Goal: Task Accomplishment & Management: Use online tool/utility

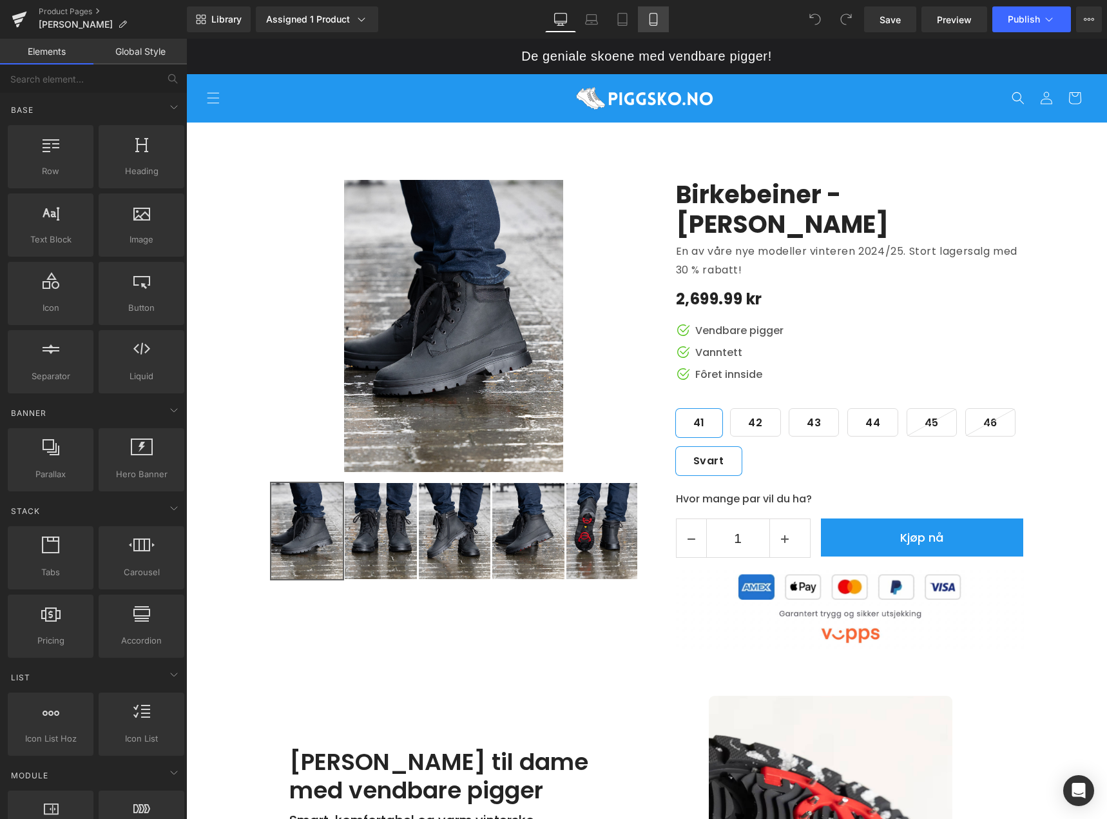
click at [645, 22] on link "Mobile" at bounding box center [653, 19] width 31 height 26
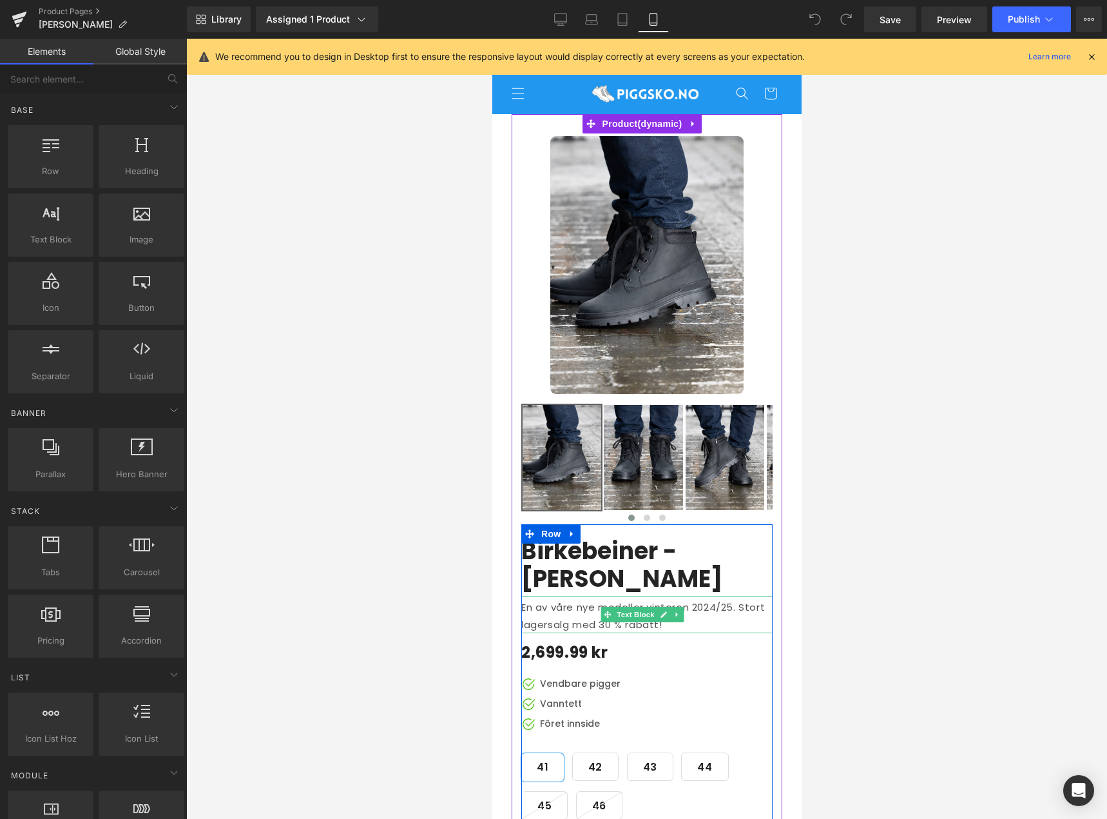
click at [599, 610] on p "En av våre nye modeller vinteren 2024/25. Stort lagersalg med 30 % rabatt!" at bounding box center [646, 615] width 251 height 35
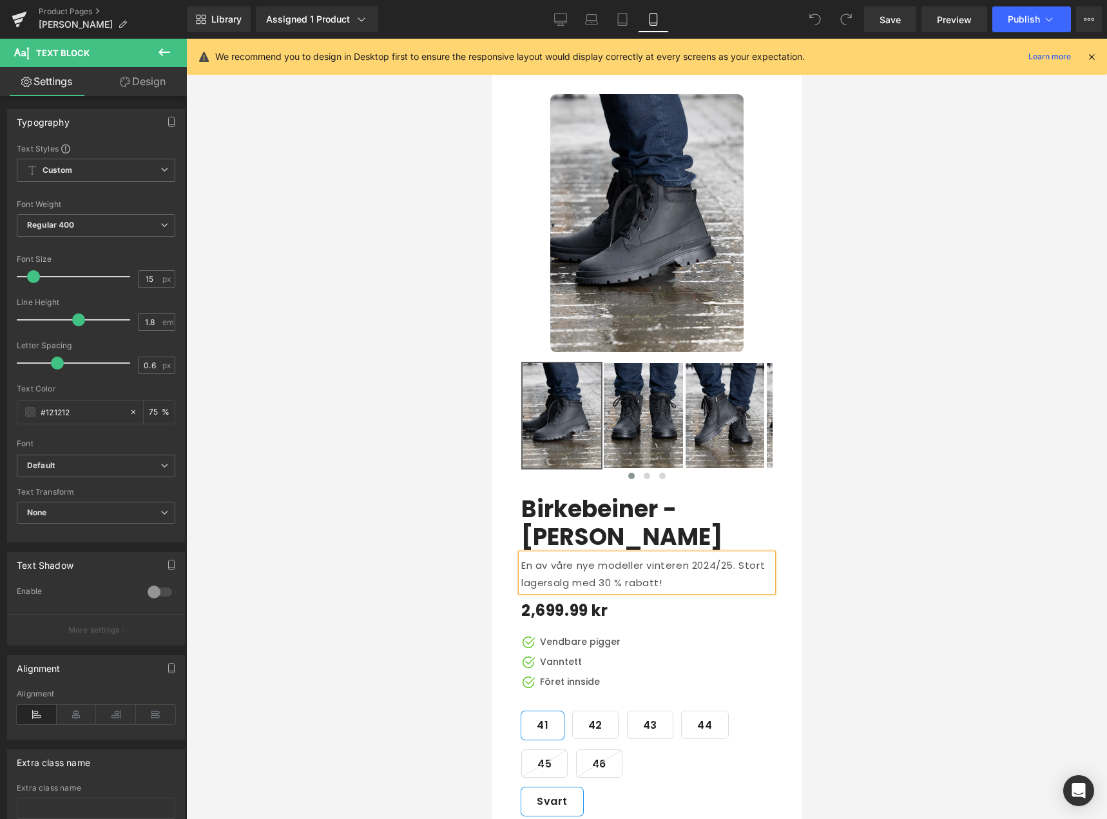
scroll to position [64, 0]
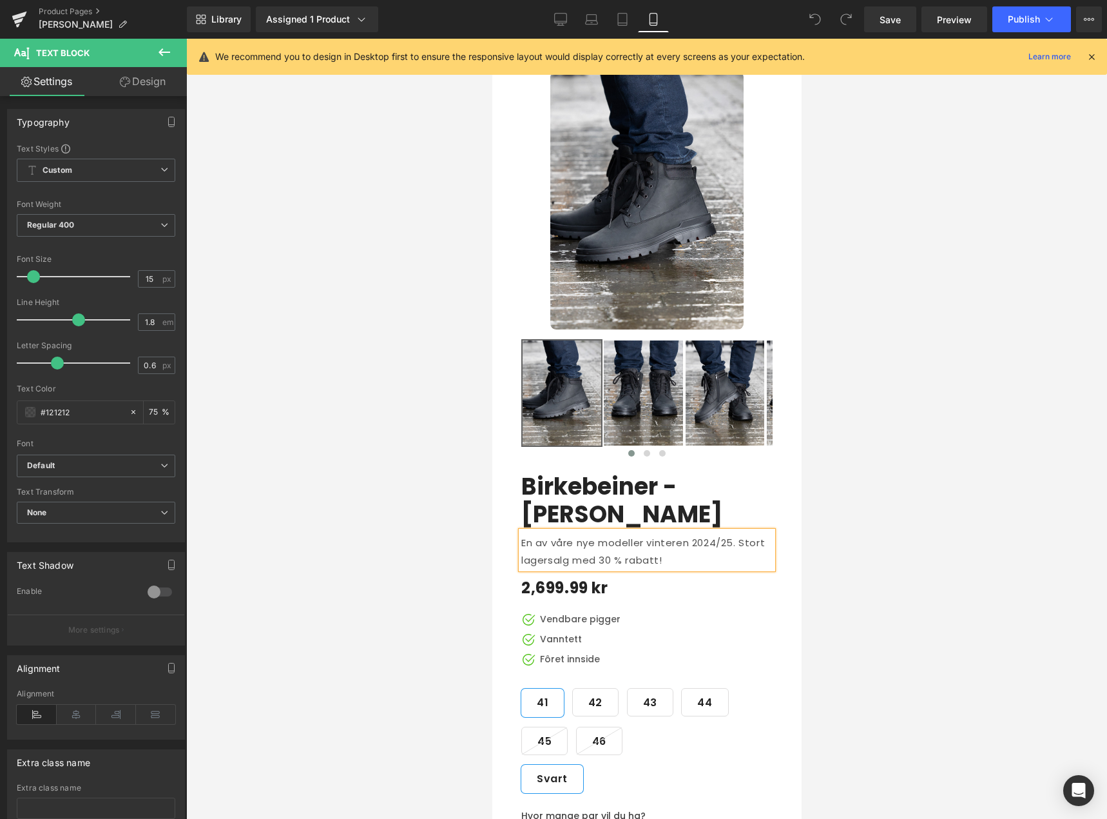
click at [607, 547] on p "En av våre nye modeller vinteren 2024/25. Stort lagersalg med 30 % rabatt!" at bounding box center [646, 551] width 251 height 35
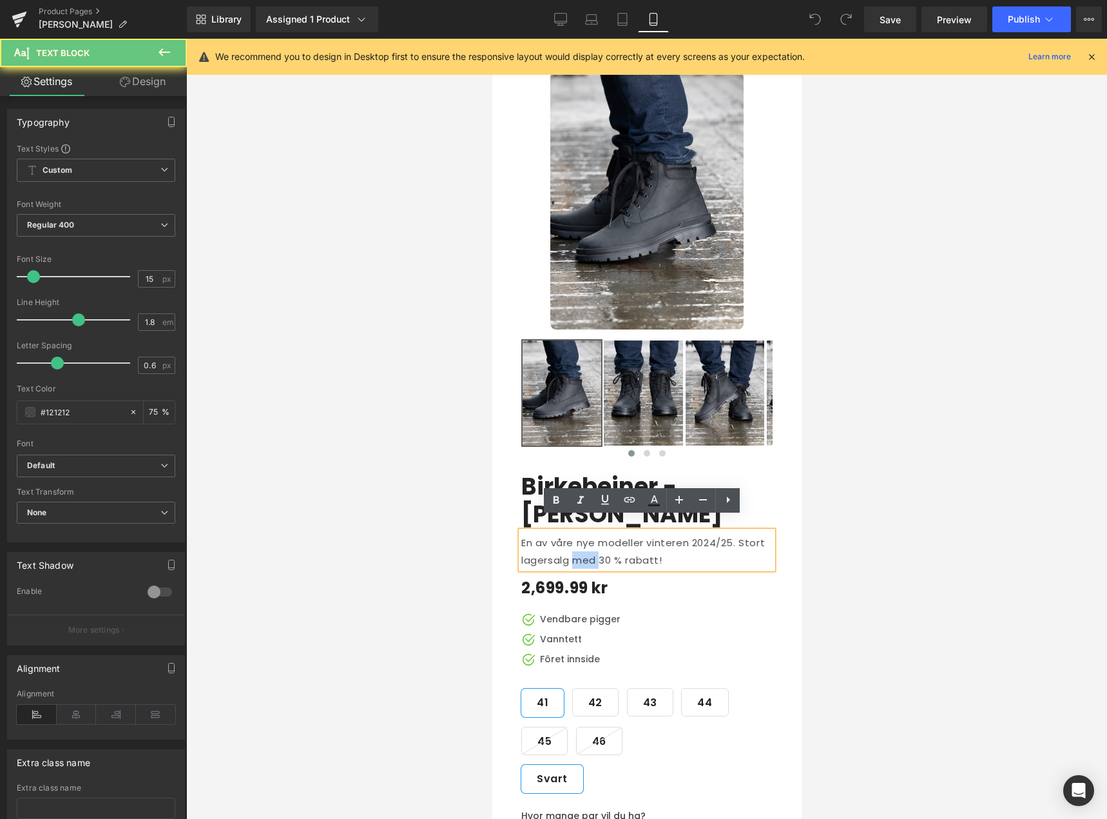
click at [607, 547] on p "En av våre nye modeller vinteren 2024/25. Stort lagersalg med 30 % rabatt!" at bounding box center [646, 551] width 251 height 35
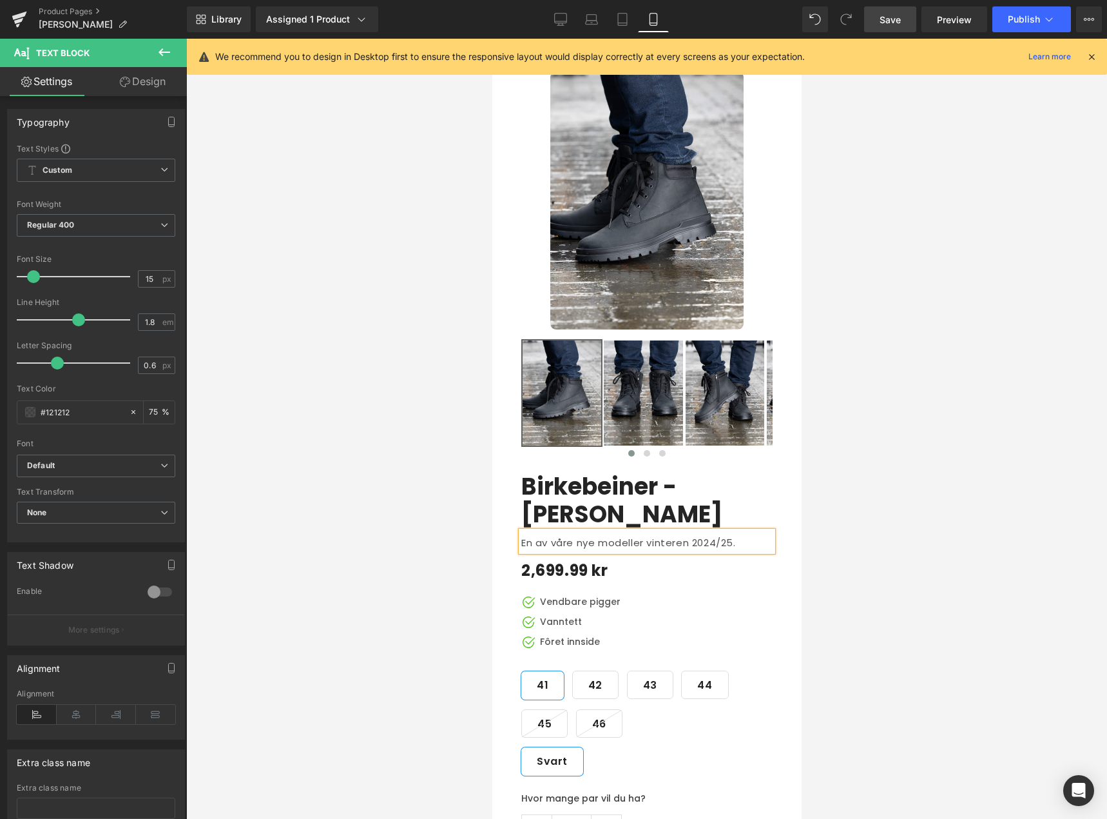
click at [904, 21] on link "Save" at bounding box center [890, 19] width 52 height 26
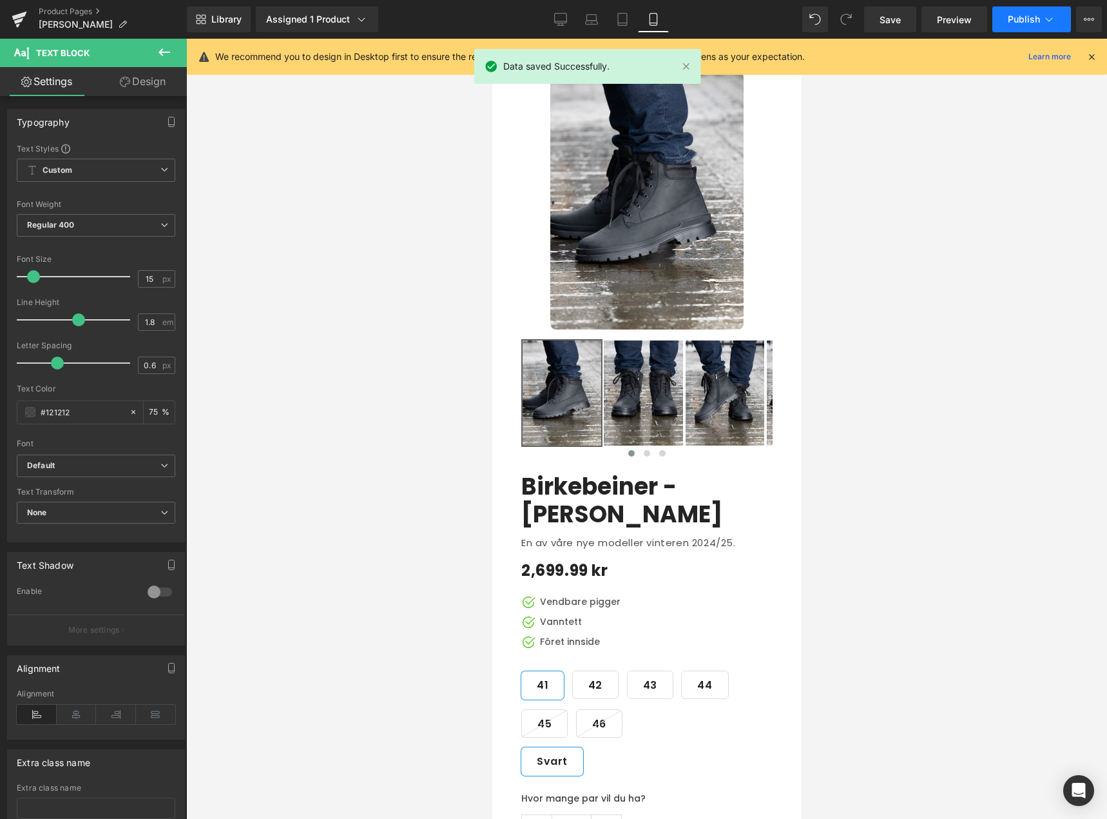
click at [1049, 19] on icon at bounding box center [1049, 19] width 13 height 13
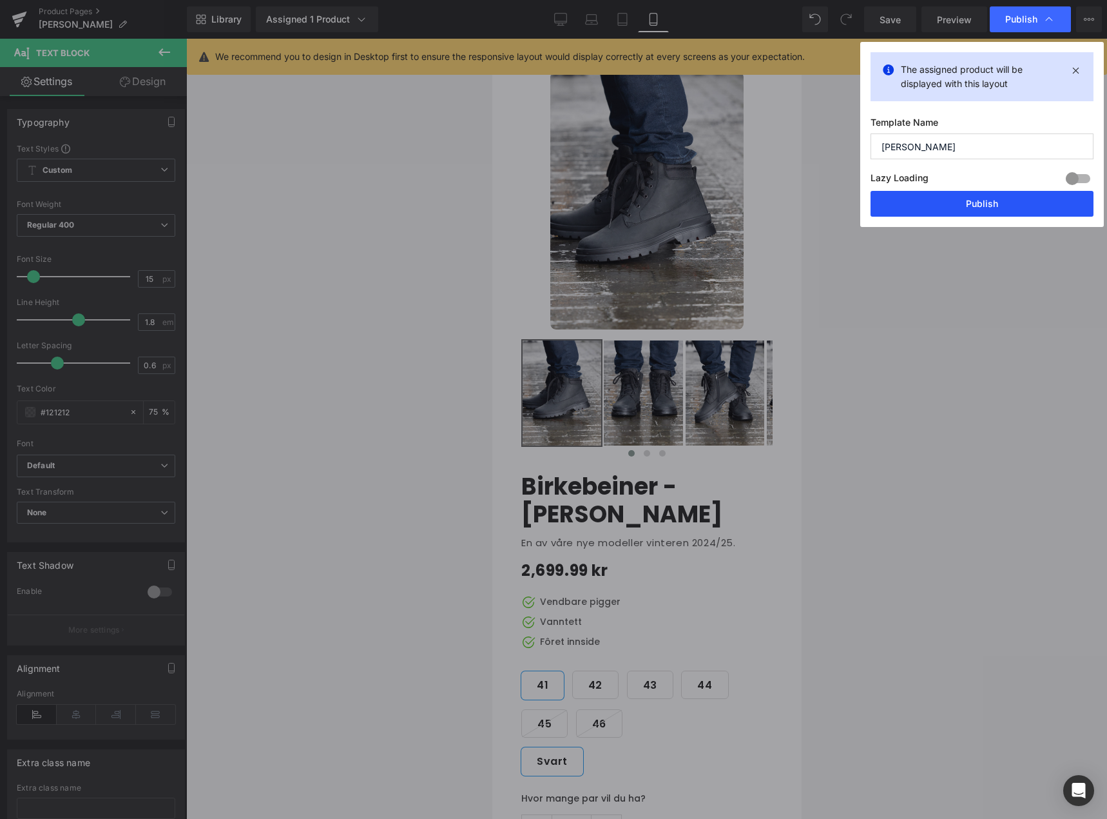
click at [987, 205] on button "Publish" at bounding box center [982, 204] width 223 height 26
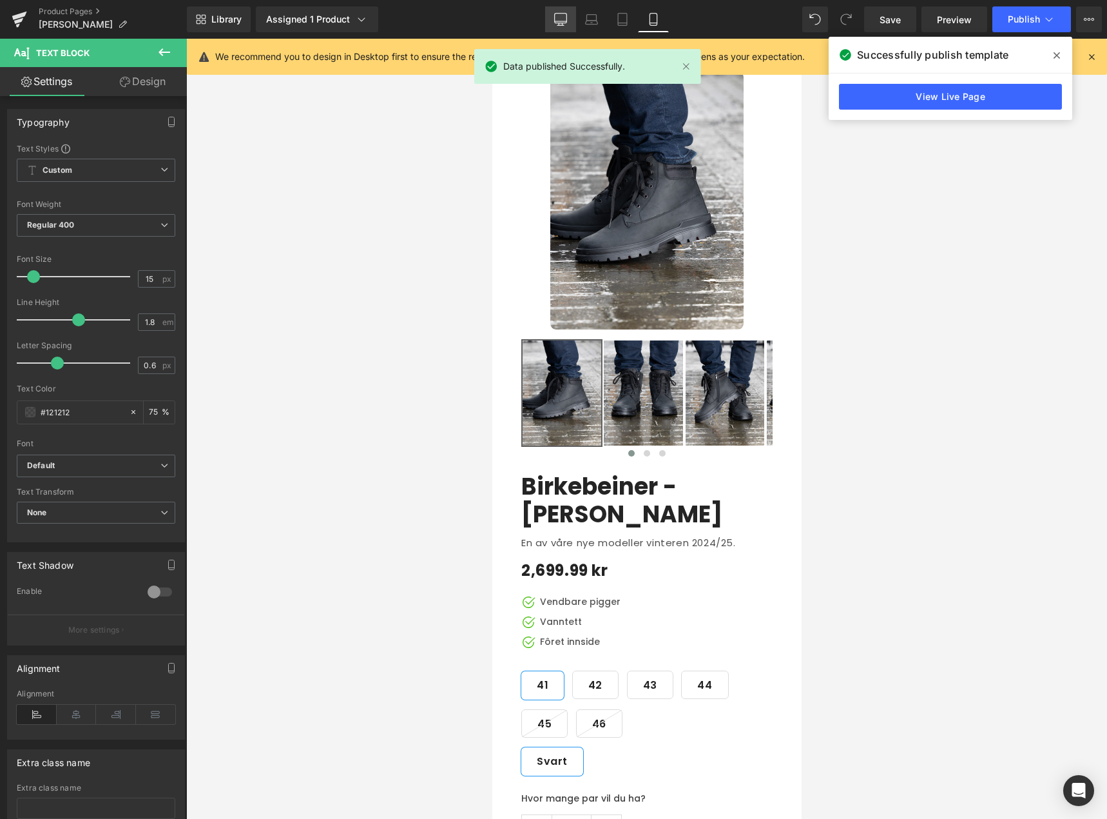
click at [561, 14] on icon at bounding box center [561, 19] width 12 height 10
type input "16"
type input "75"
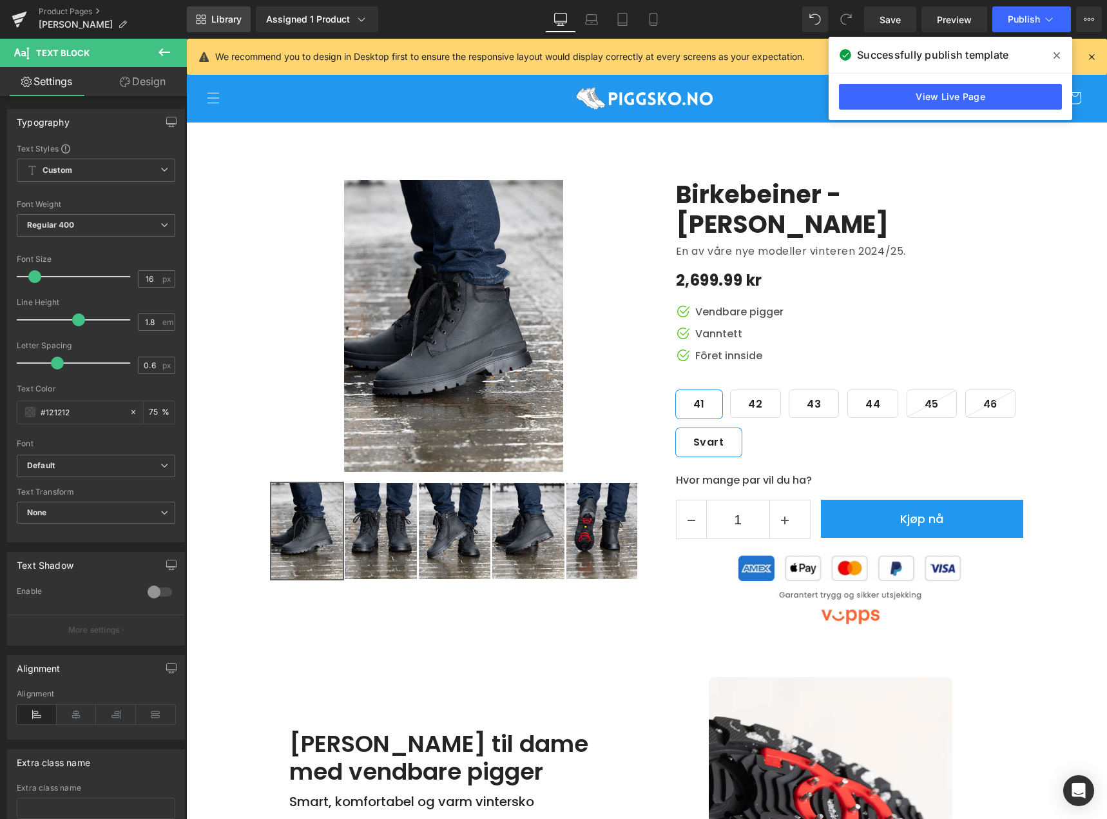
click at [228, 20] on span "Library" at bounding box center [226, 20] width 30 height 12
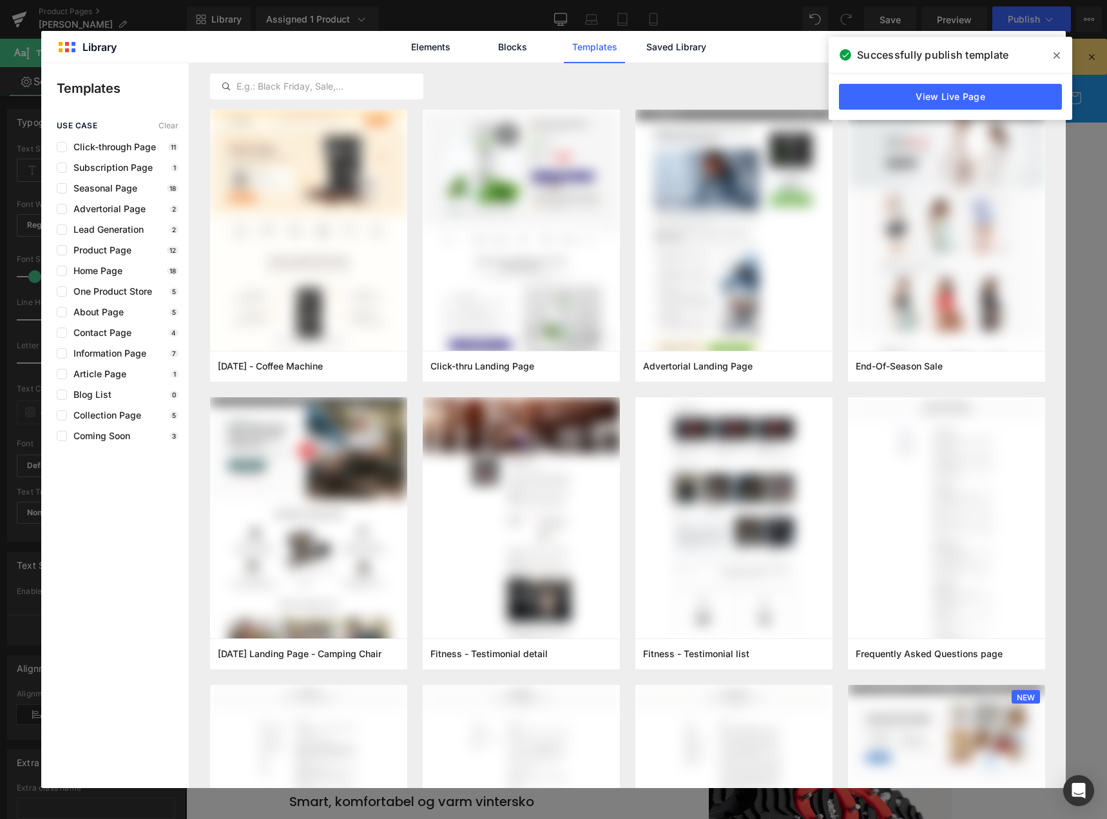
click at [1057, 56] on icon at bounding box center [1057, 55] width 6 height 6
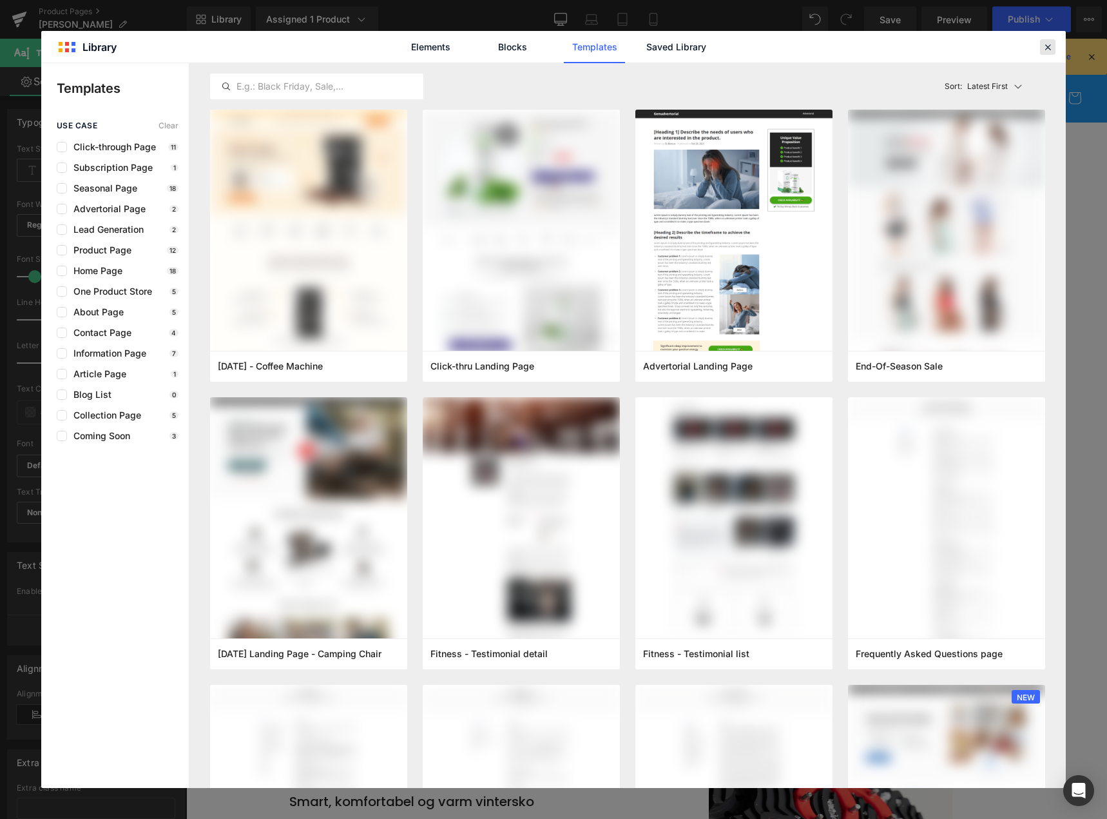
click at [1045, 52] on icon at bounding box center [1048, 47] width 12 height 12
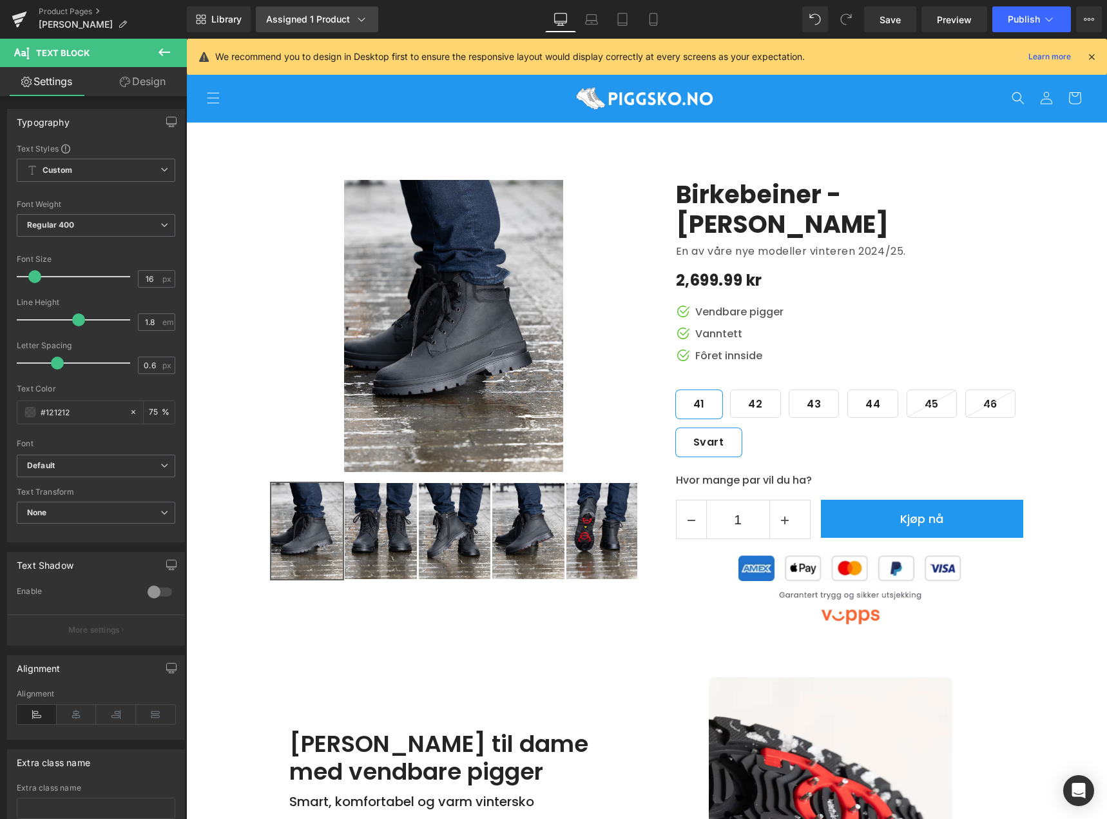
click at [343, 24] on div "Assigned 1 Product" at bounding box center [317, 19] width 102 height 13
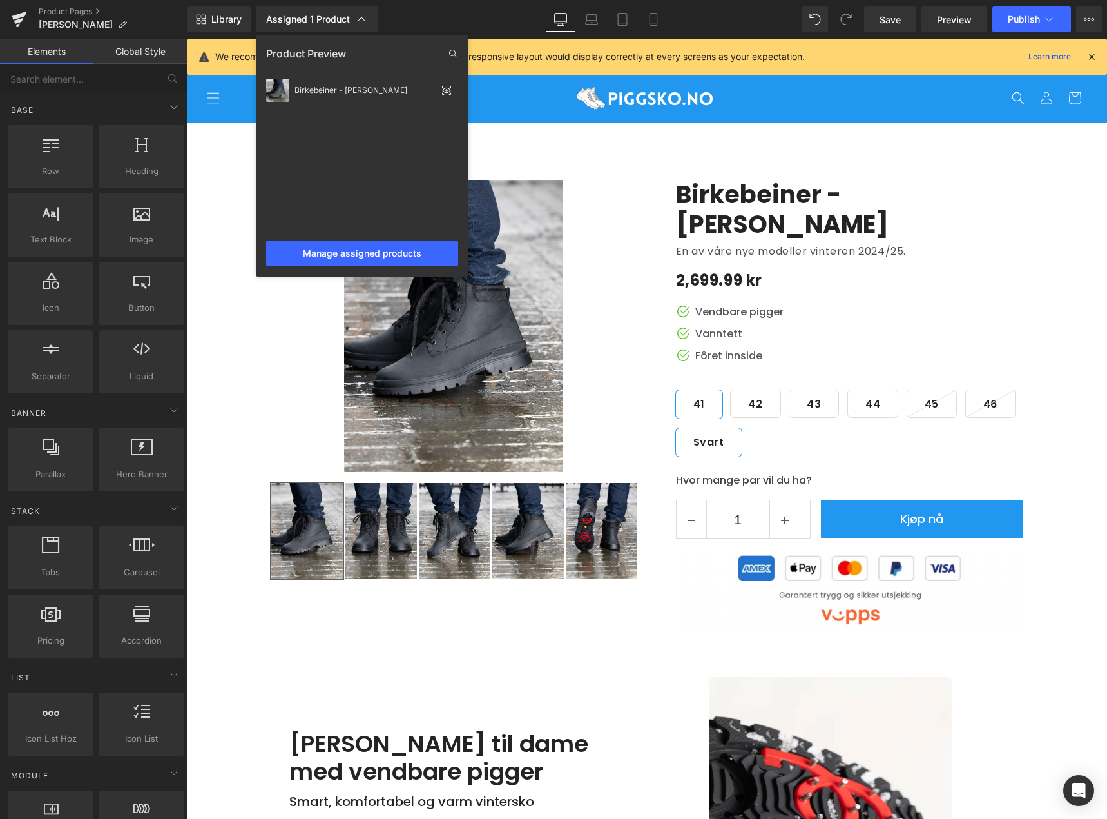
click at [230, 224] on div at bounding box center [646, 429] width 921 height 780
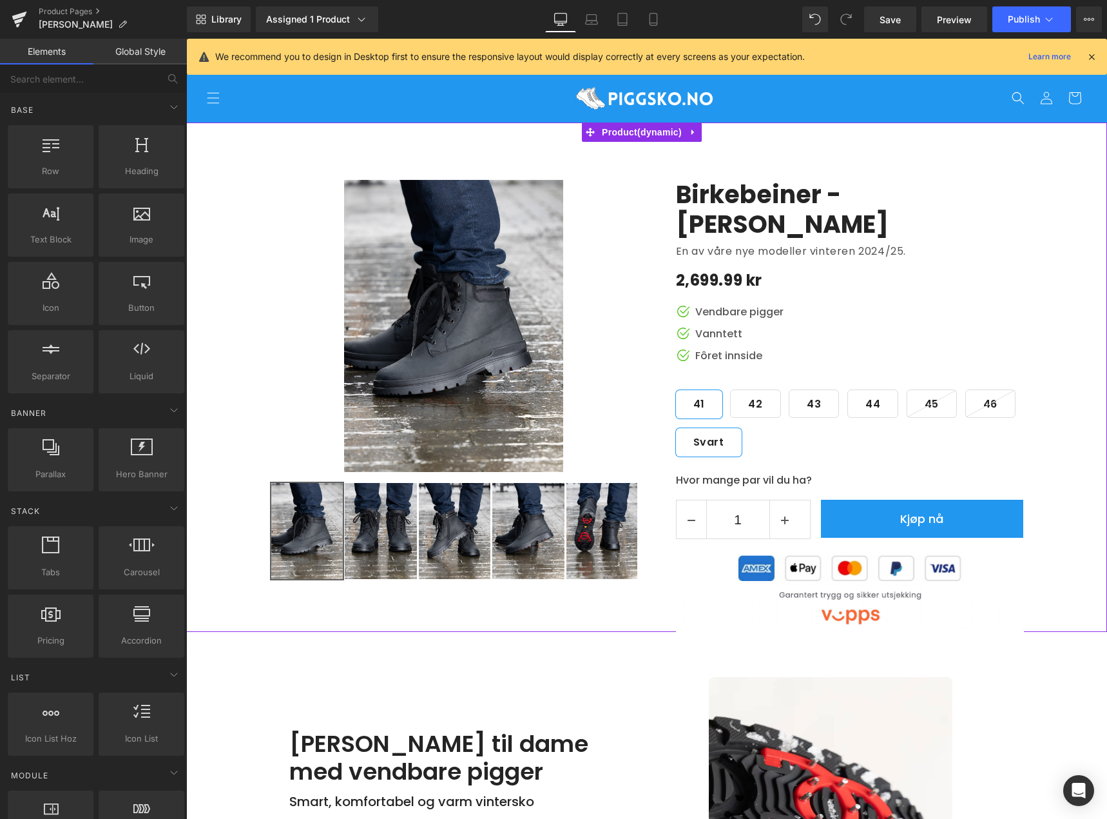
click at [253, 142] on div "0 % (P) Image Row" at bounding box center [646, 376] width 921 height 509
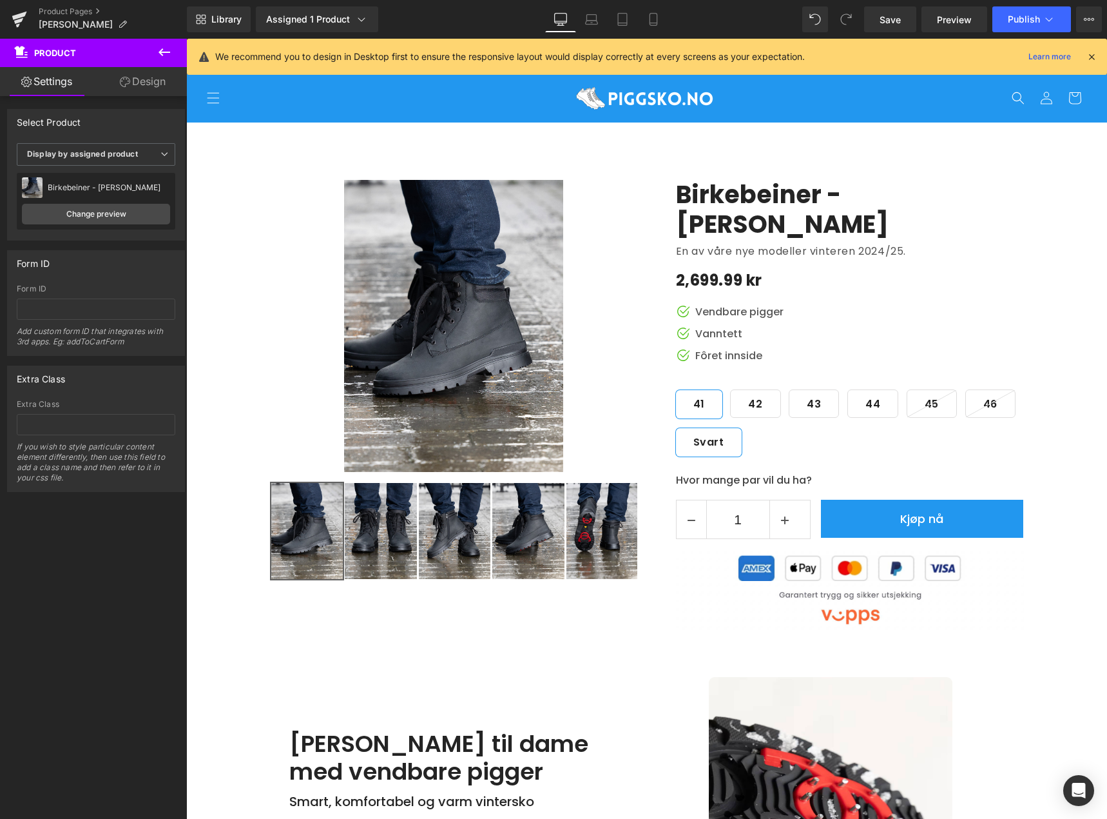
click at [170, 50] on icon at bounding box center [164, 51] width 15 height 15
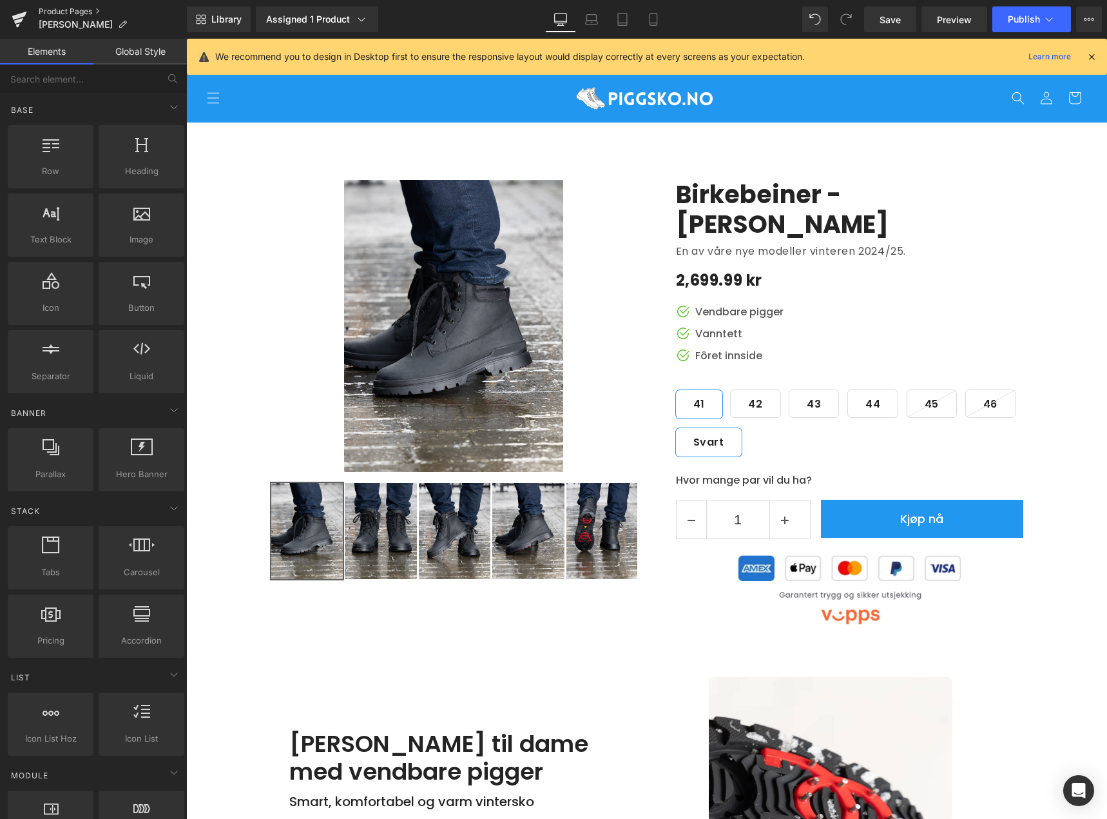
click at [93, 8] on link "Product Pages" at bounding box center [113, 11] width 148 height 10
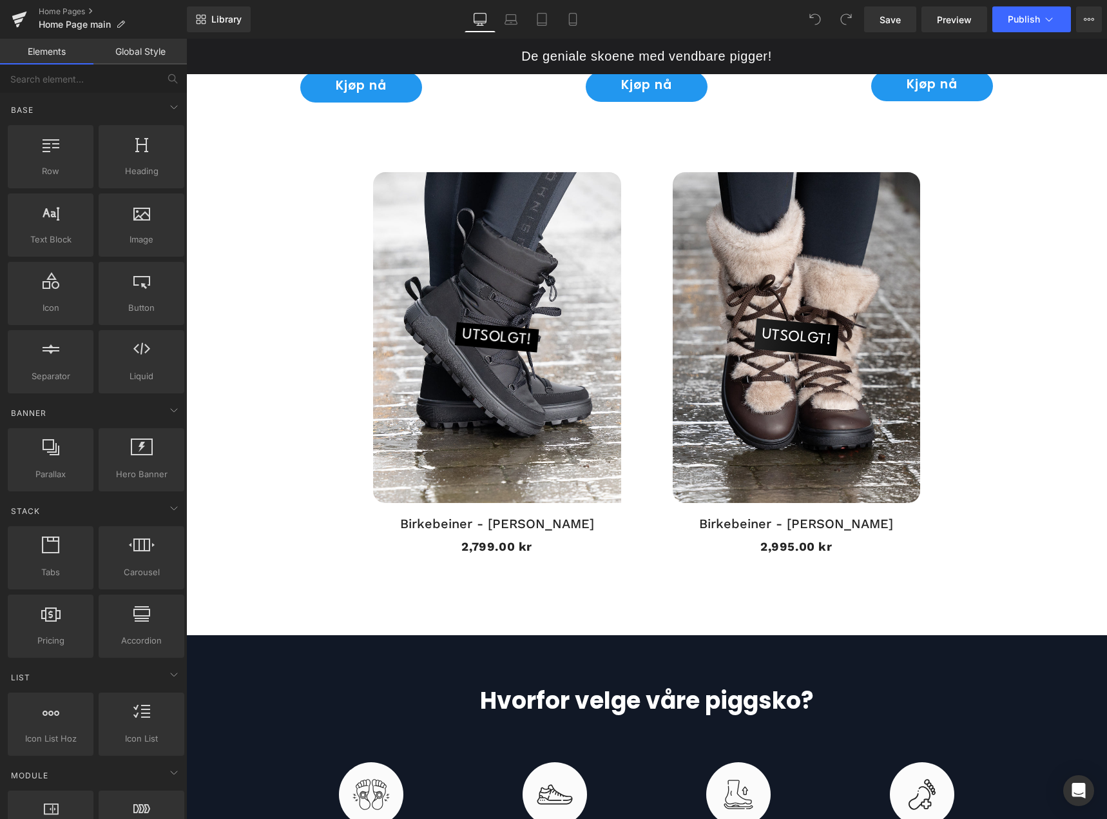
scroll to position [1805, 0]
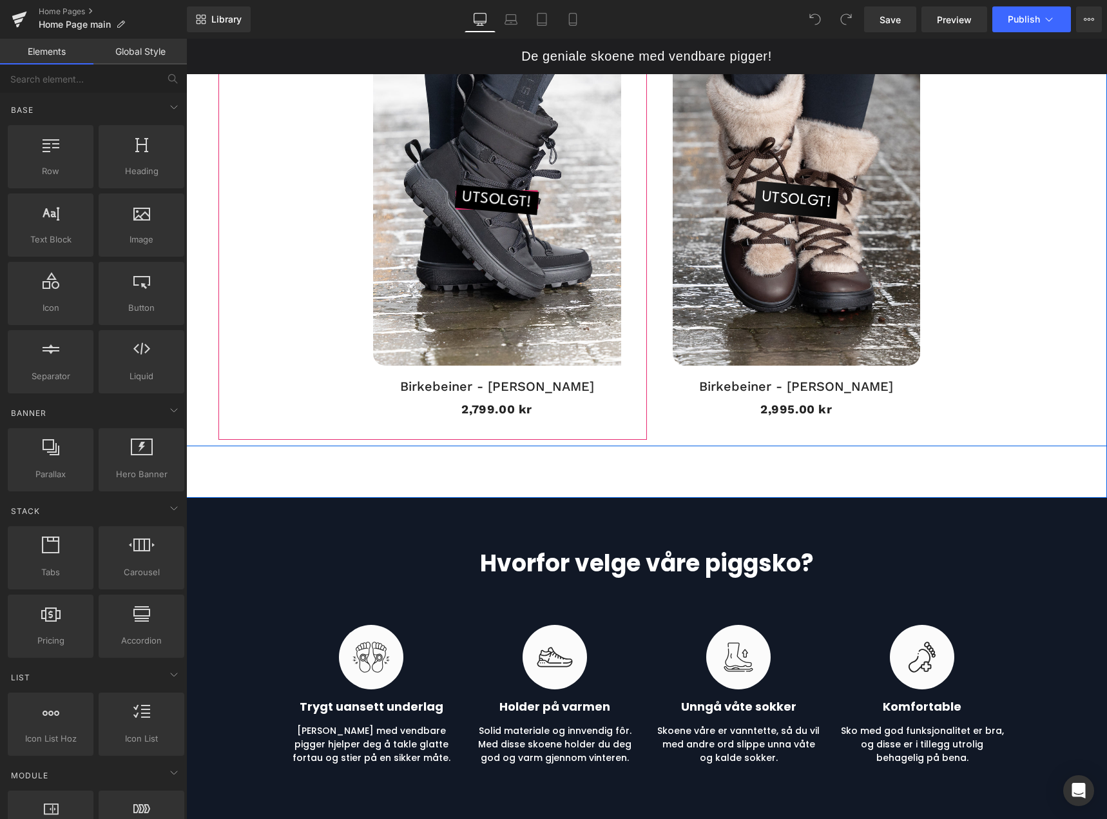
click at [516, 202] on span "UTSOLGT!" at bounding box center [497, 200] width 72 height 29
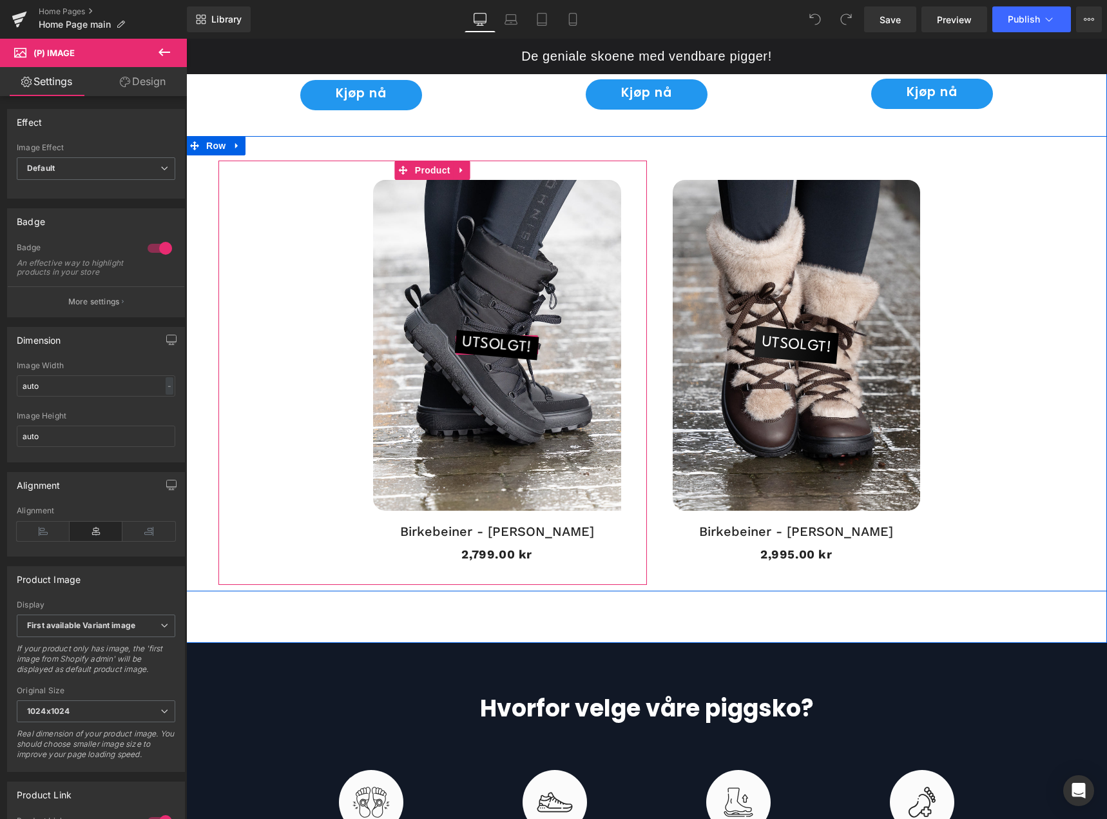
scroll to position [1611, 0]
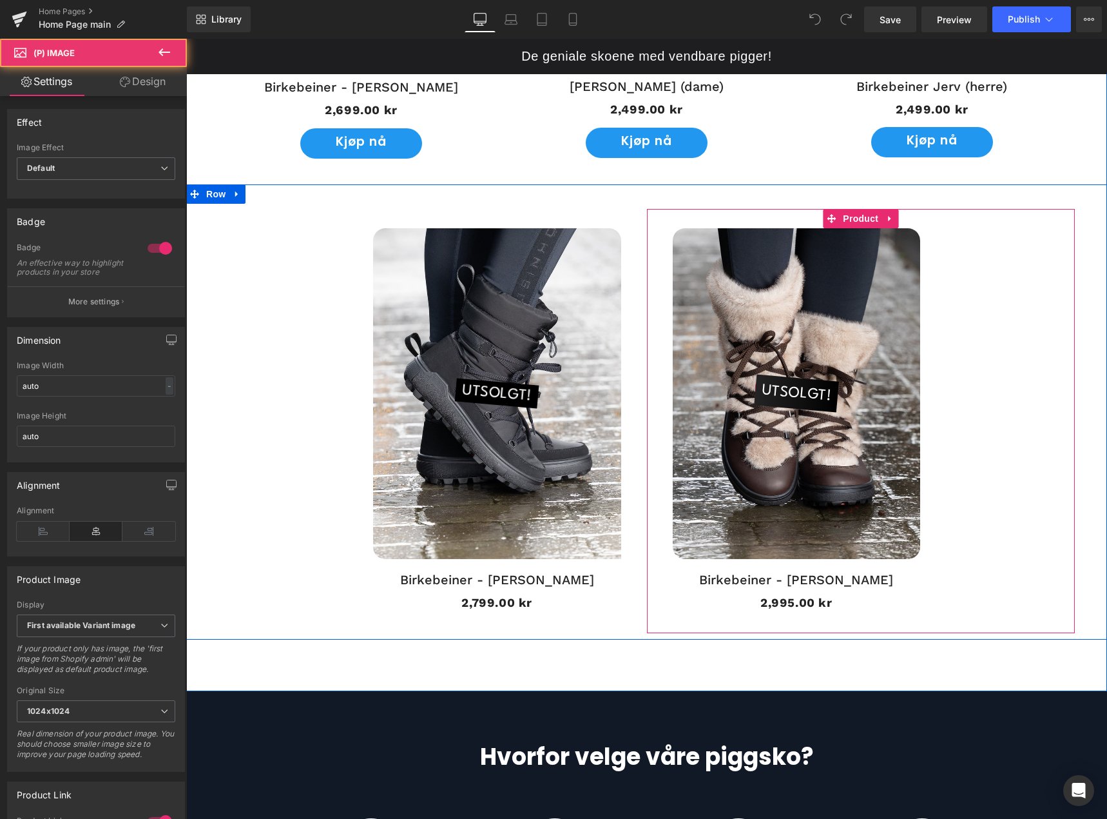
click at [795, 391] on span "UTSOLGT!" at bounding box center [797, 393] width 72 height 37
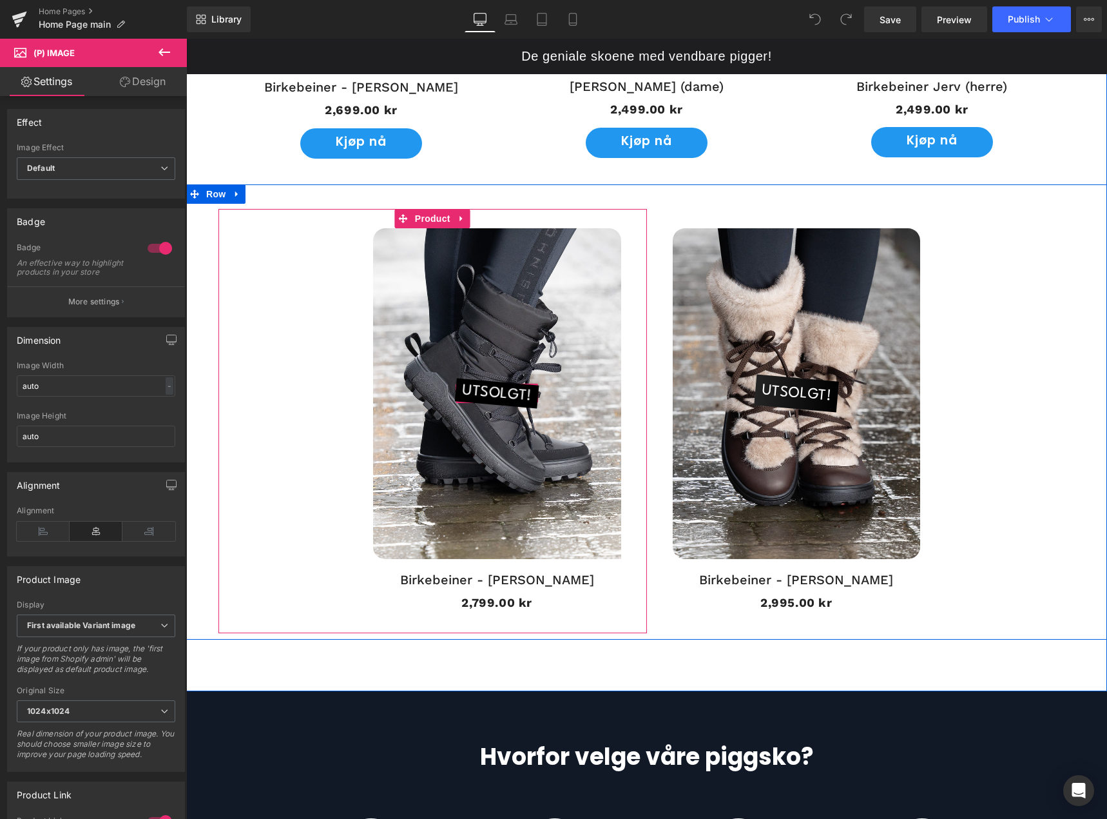
click at [492, 389] on span "UTSOLGT!" at bounding box center [497, 393] width 72 height 29
click at [479, 390] on span "UTSOLGT!" at bounding box center [497, 393] width 72 height 29
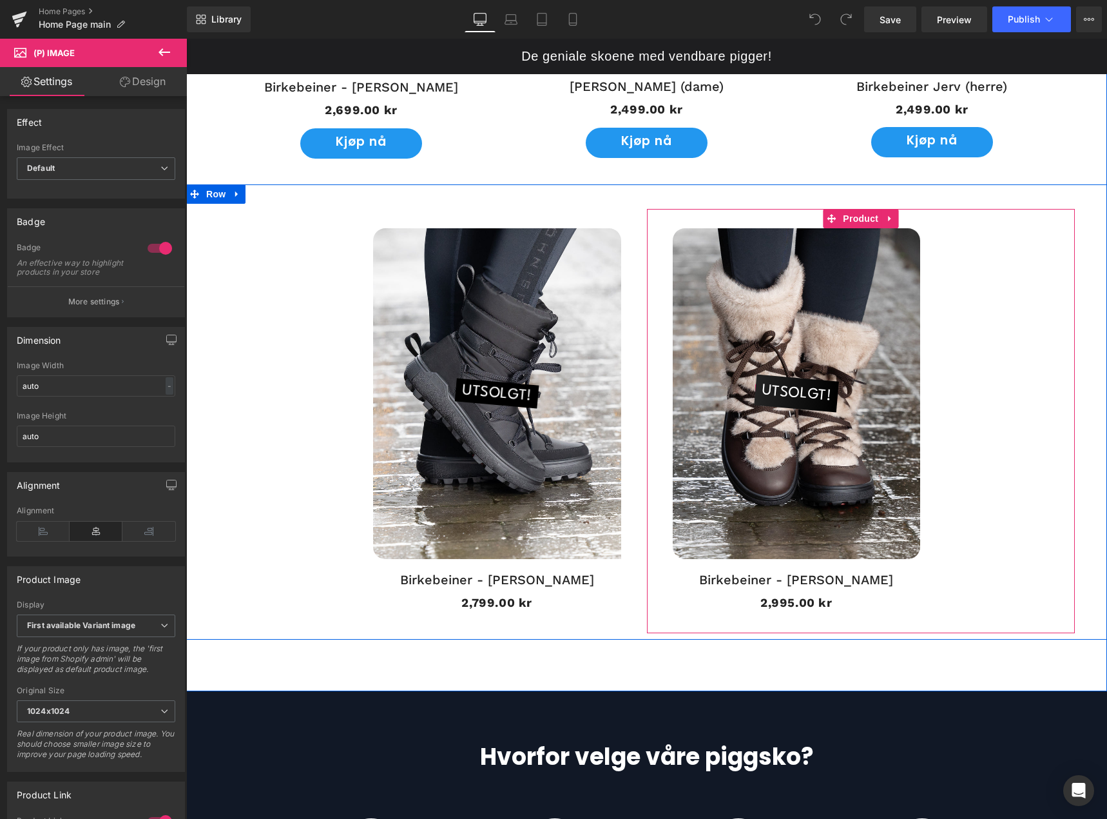
click at [807, 396] on span "UTSOLGT!" at bounding box center [797, 393] width 72 height 37
click at [792, 396] on span "UTSOLGT!" at bounding box center [797, 393] width 72 height 37
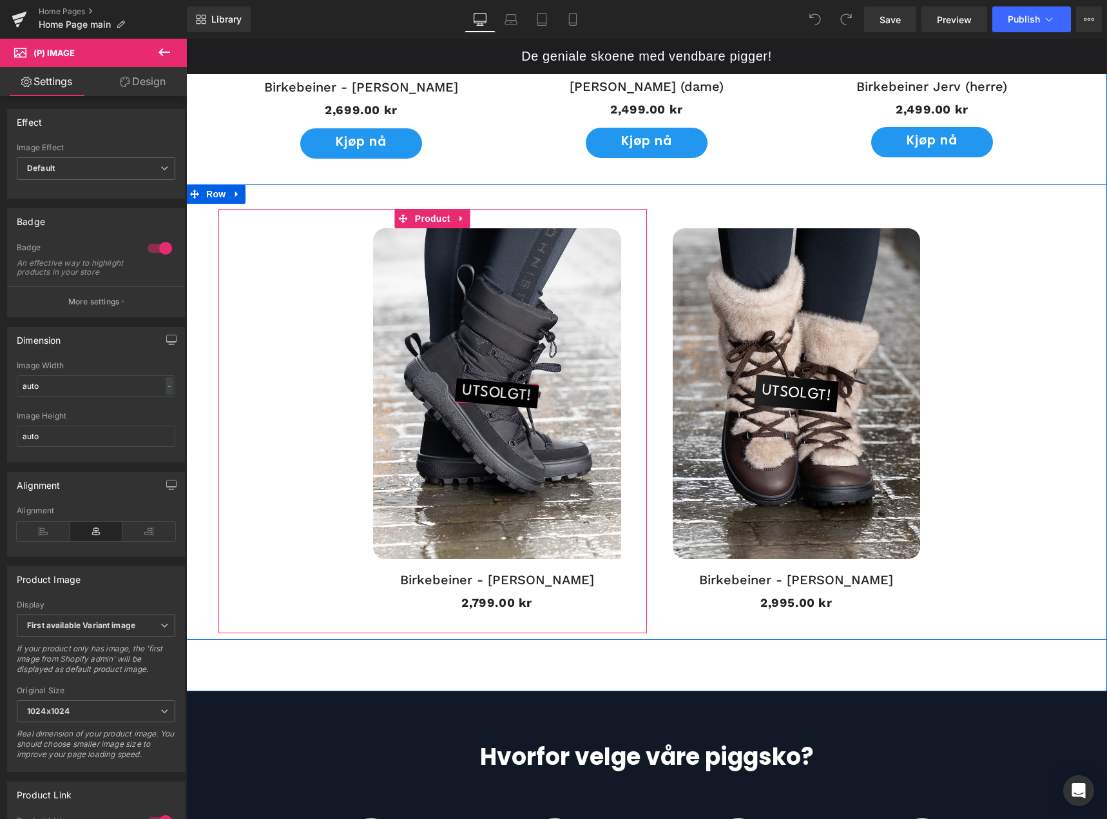
click at [508, 394] on span "UTSOLGT!" at bounding box center [497, 393] width 72 height 29
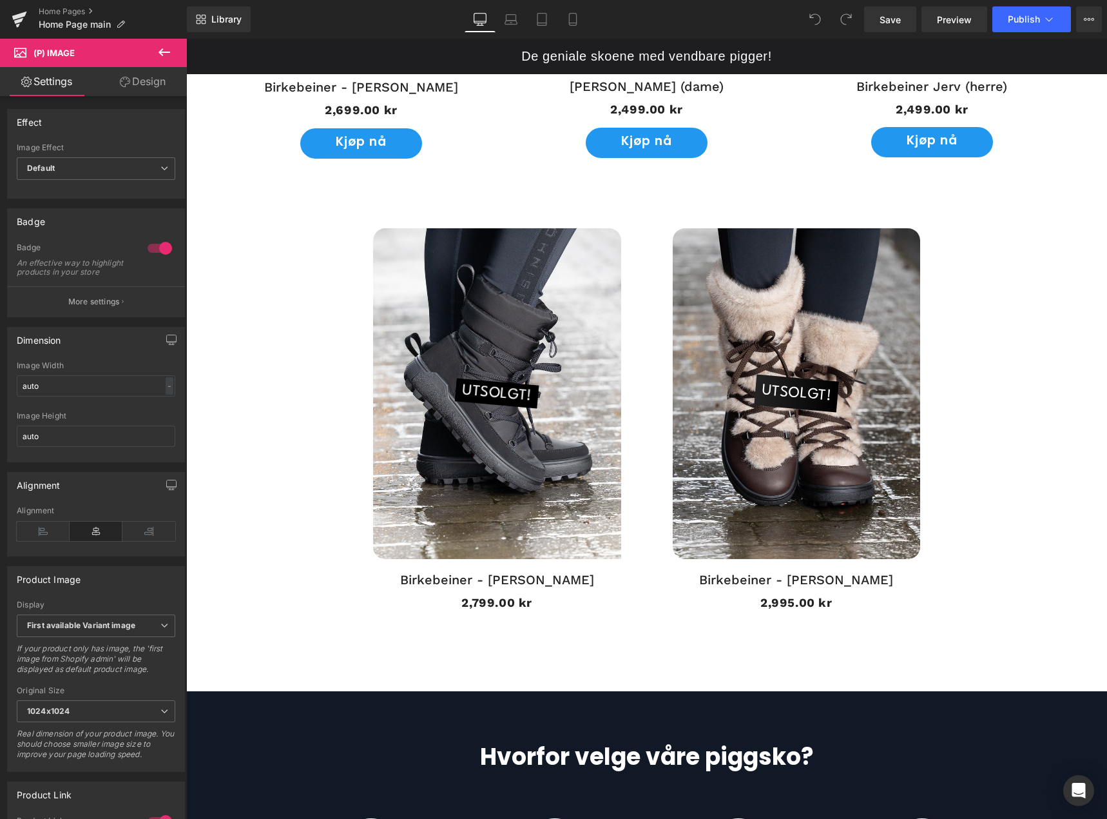
click at [169, 52] on icon at bounding box center [165, 52] width 12 height 8
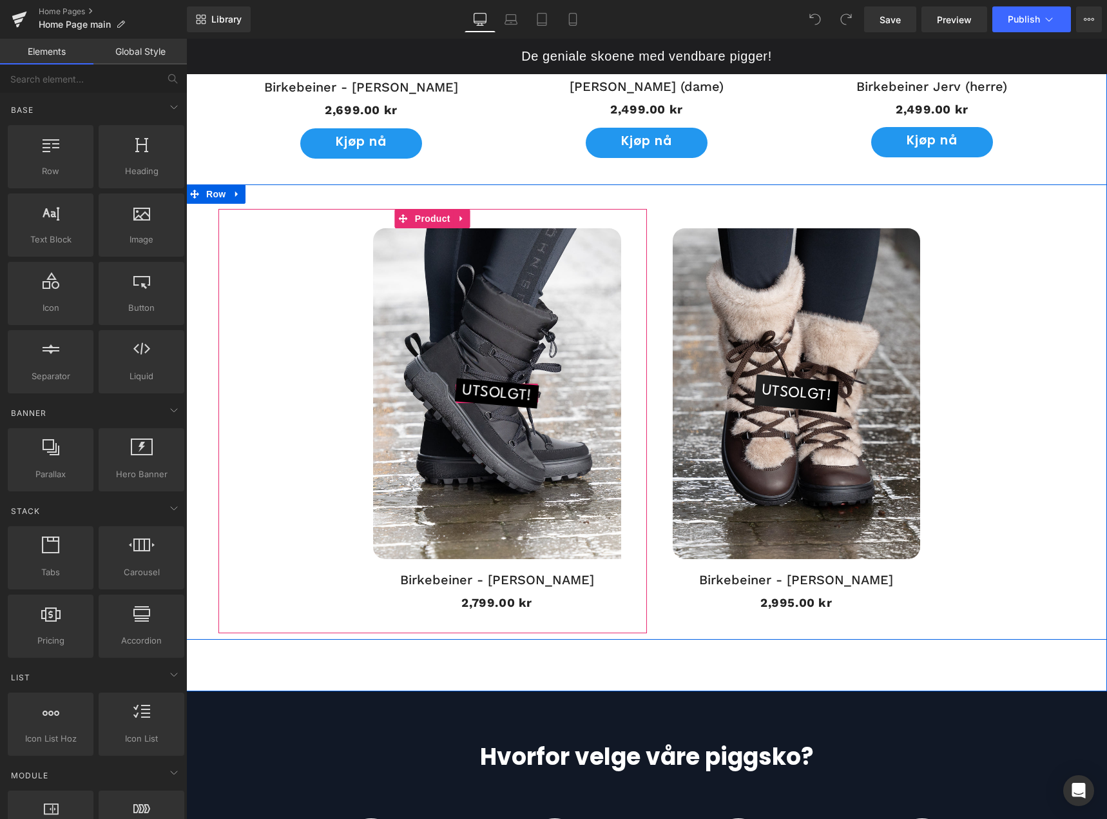
click at [483, 394] on span "UTSOLGT!" at bounding box center [497, 393] width 72 height 29
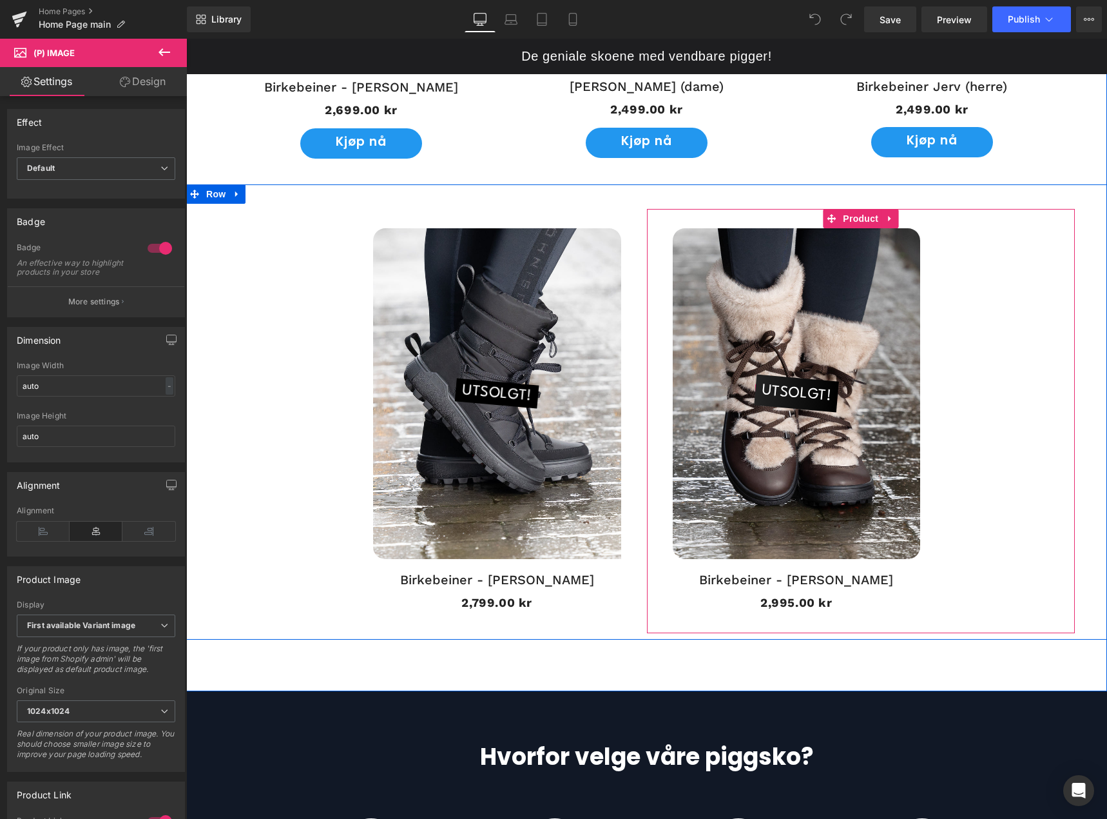
click at [795, 399] on span "UTSOLGT!" at bounding box center [797, 393] width 72 height 37
click at [795, 397] on span "UTSOLGT!" at bounding box center [797, 393] width 72 height 37
click at [805, 397] on span "UTSOLGT!" at bounding box center [797, 393] width 72 height 37
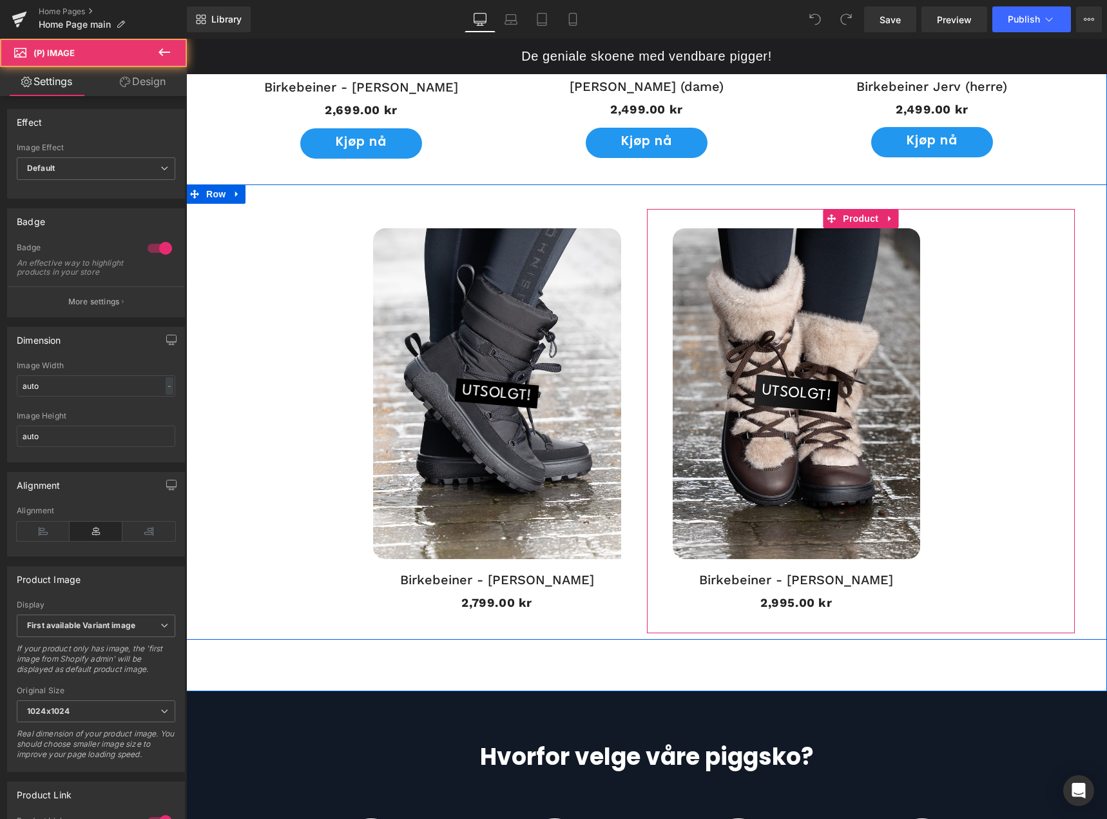
click at [805, 397] on span "UTSOLGT!" at bounding box center [797, 393] width 72 height 37
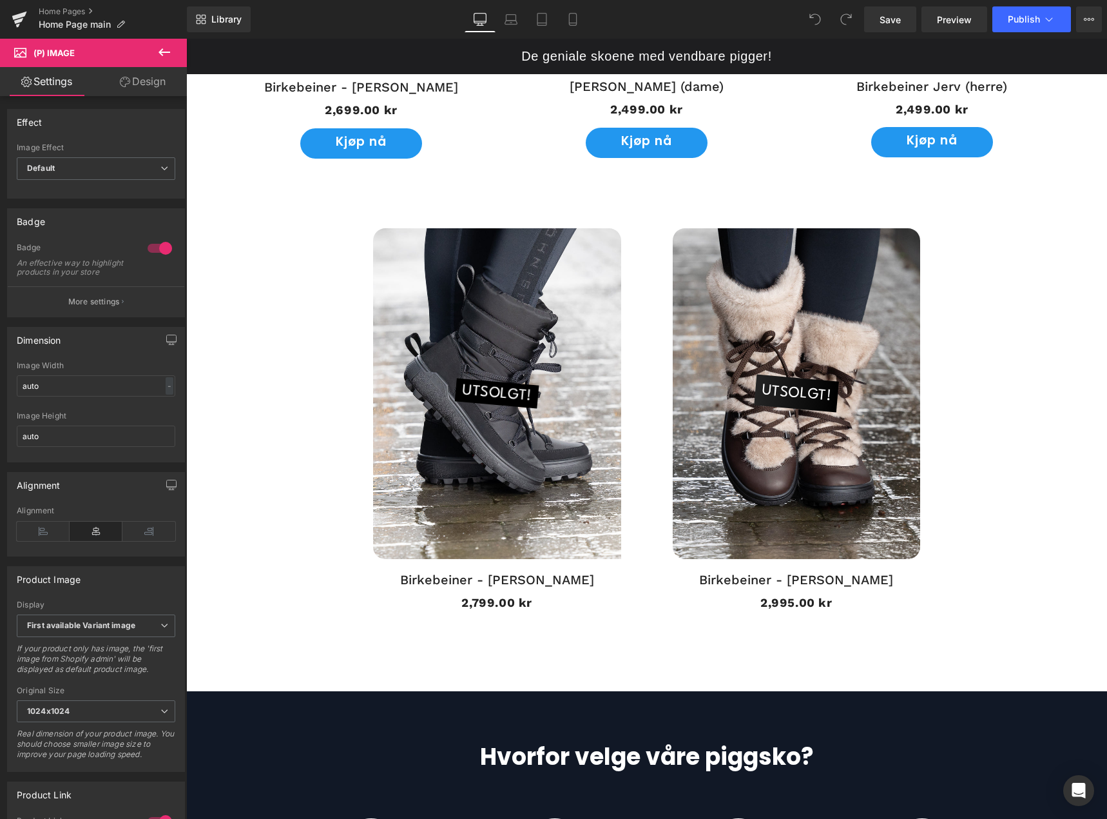
click at [163, 53] on icon at bounding box center [165, 52] width 12 height 8
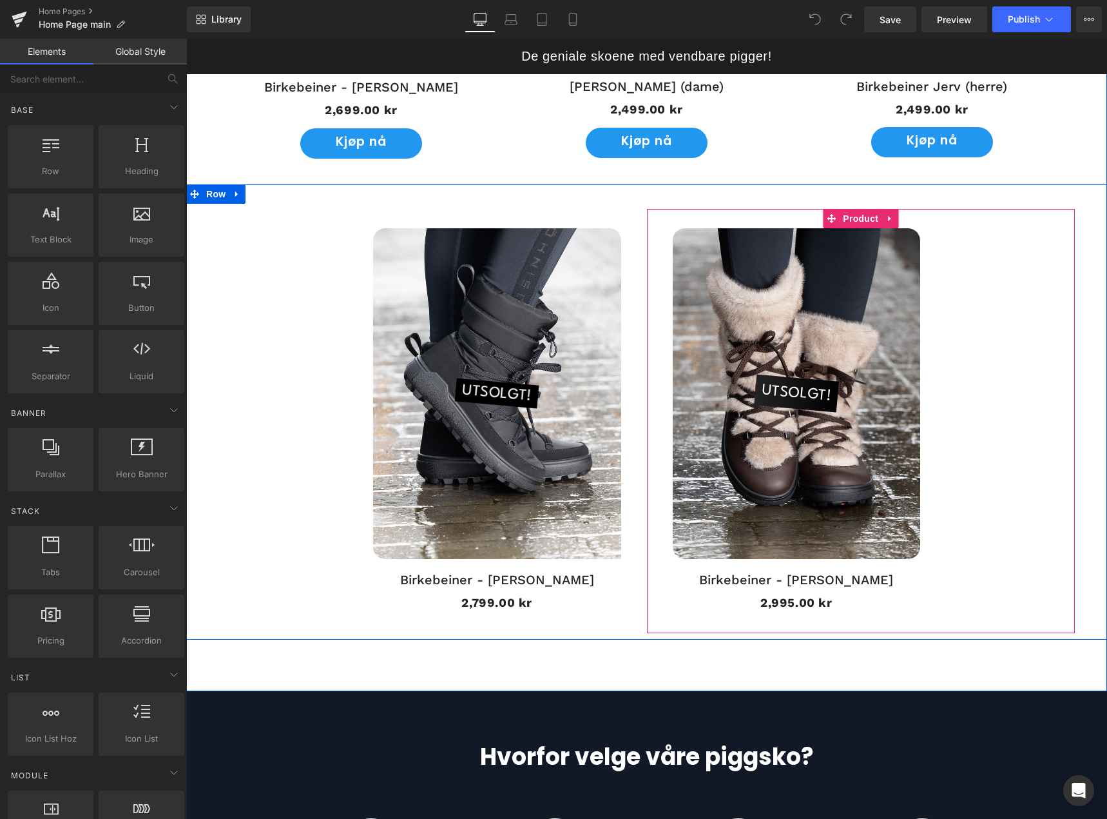
click at [784, 393] on span "UTSOLGT!" at bounding box center [797, 393] width 72 height 37
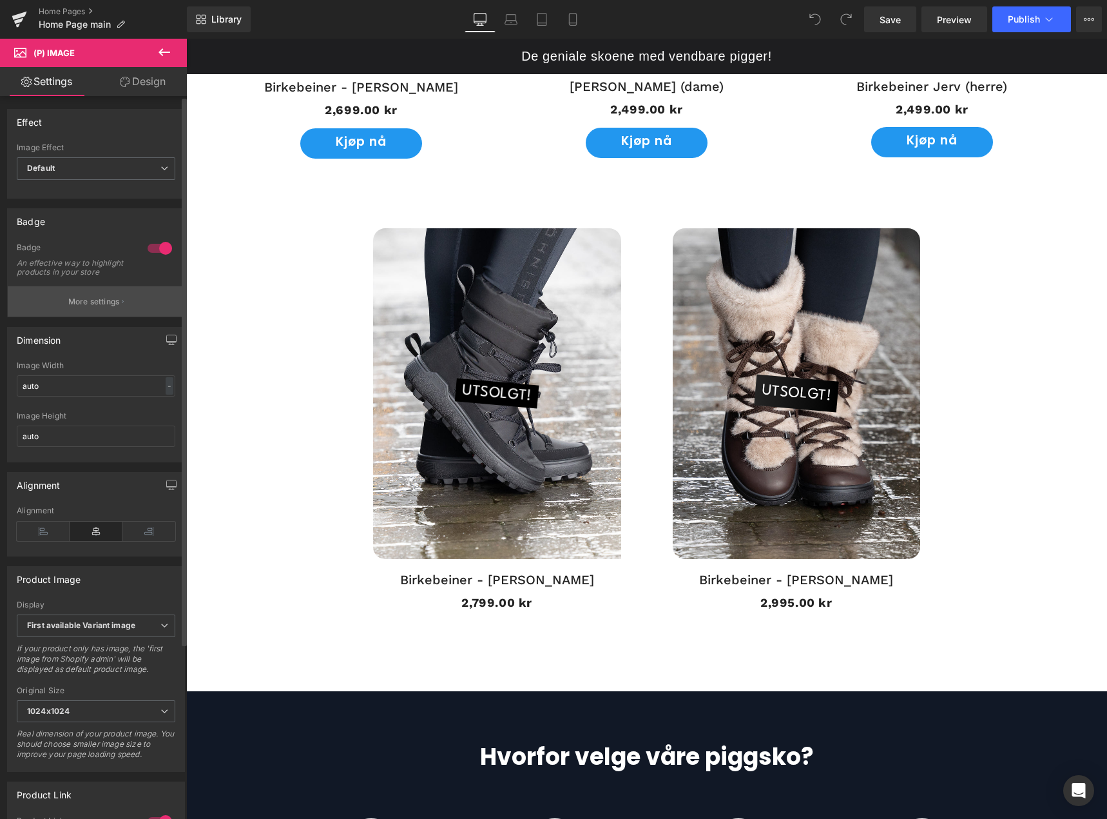
click at [108, 307] on p "More settings" at bounding box center [94, 302] width 52 height 12
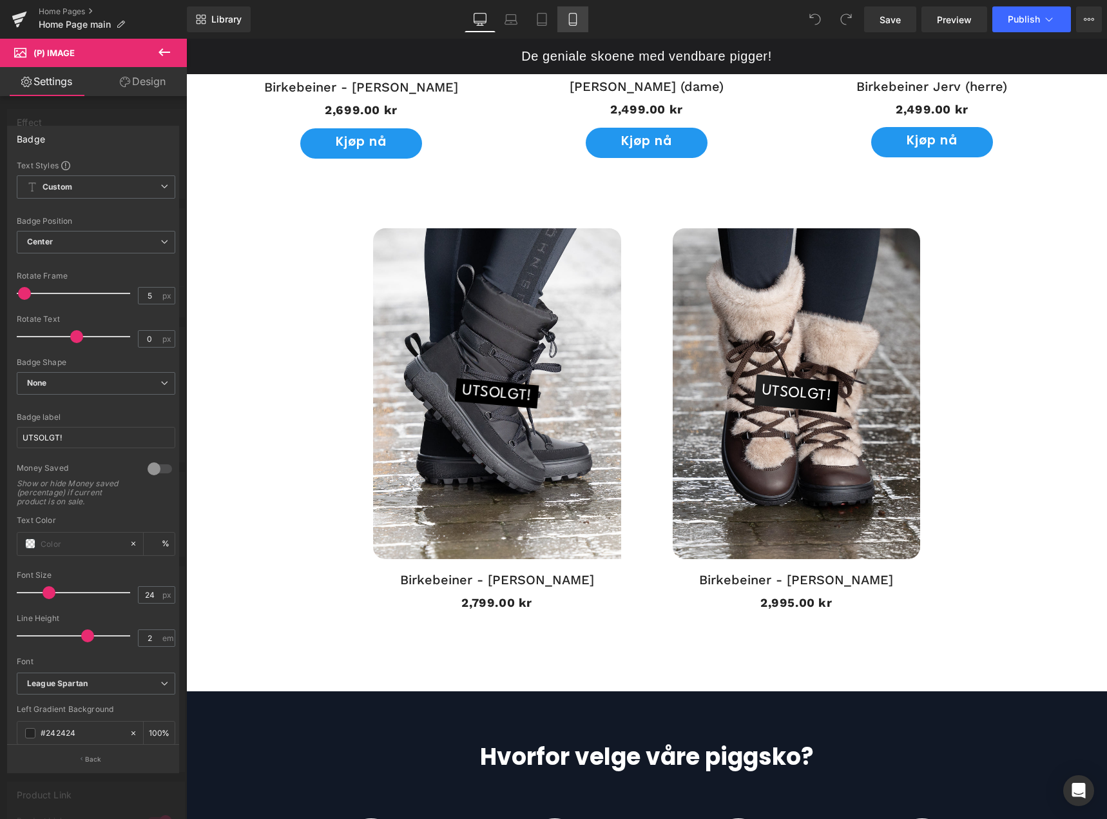
click at [575, 21] on icon at bounding box center [573, 19] width 13 height 13
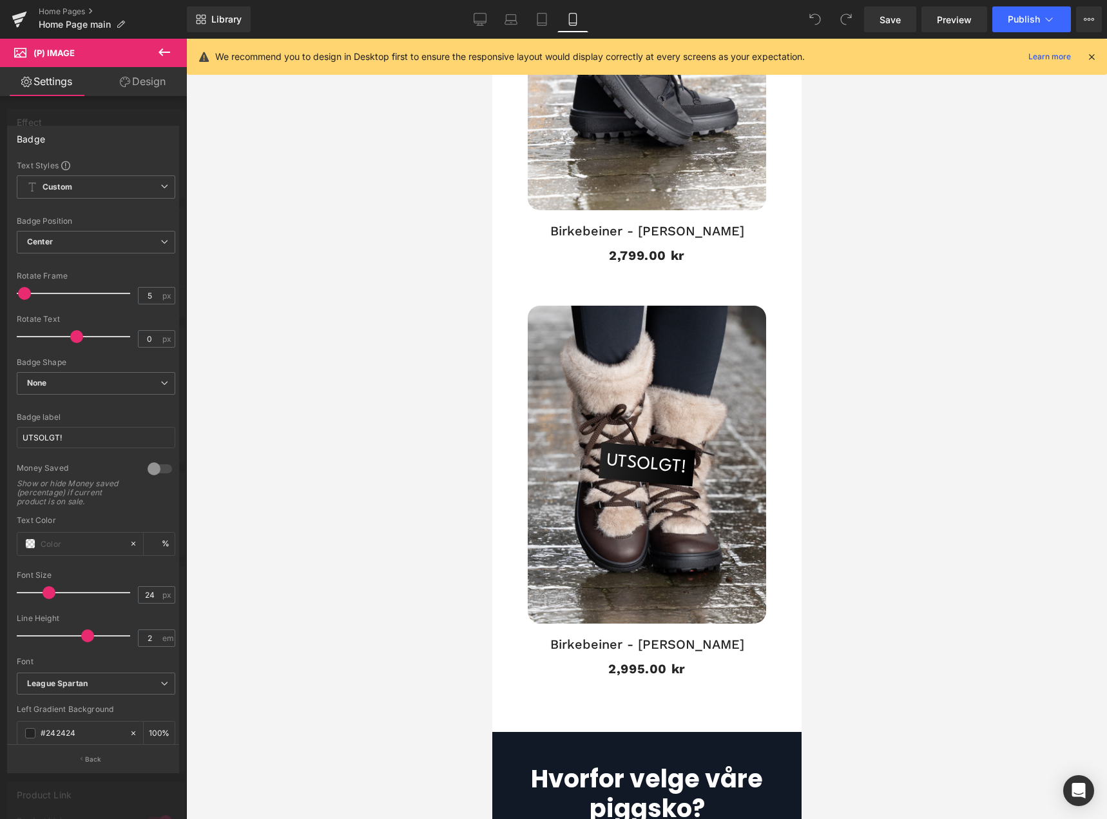
scroll to position [3832, 0]
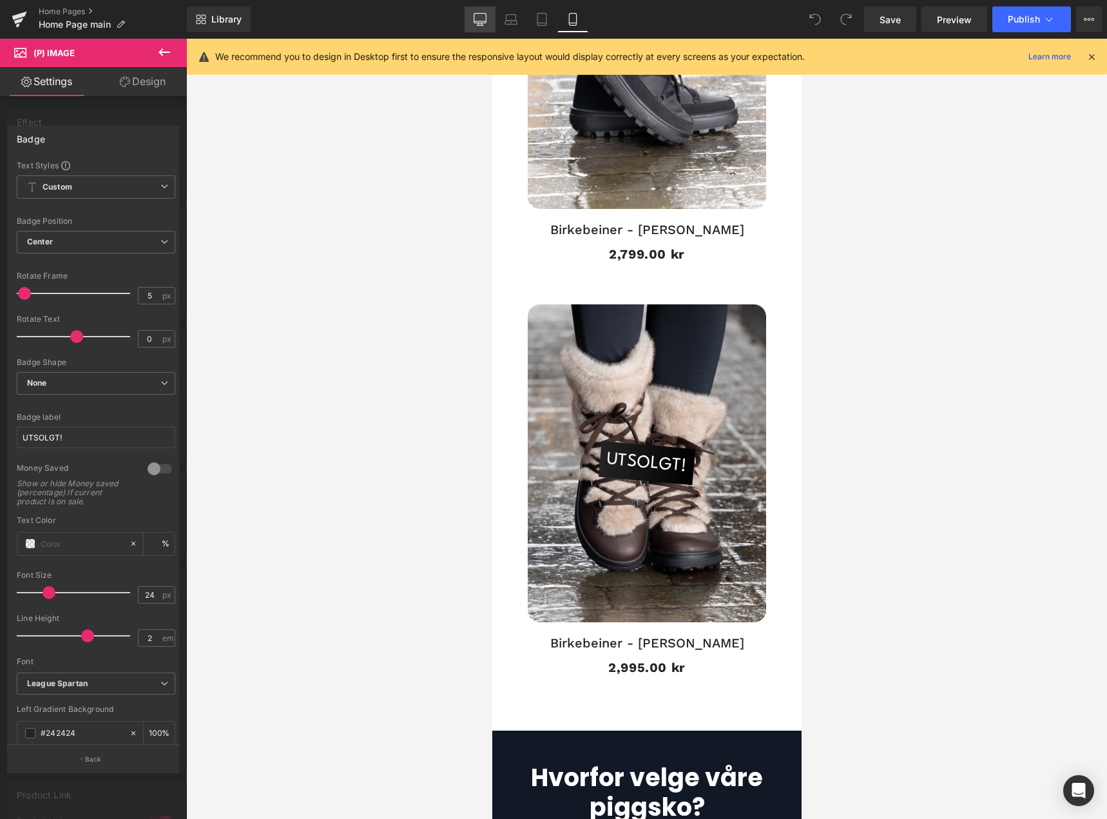
click at [486, 12] on link "Desktop" at bounding box center [480, 19] width 31 height 26
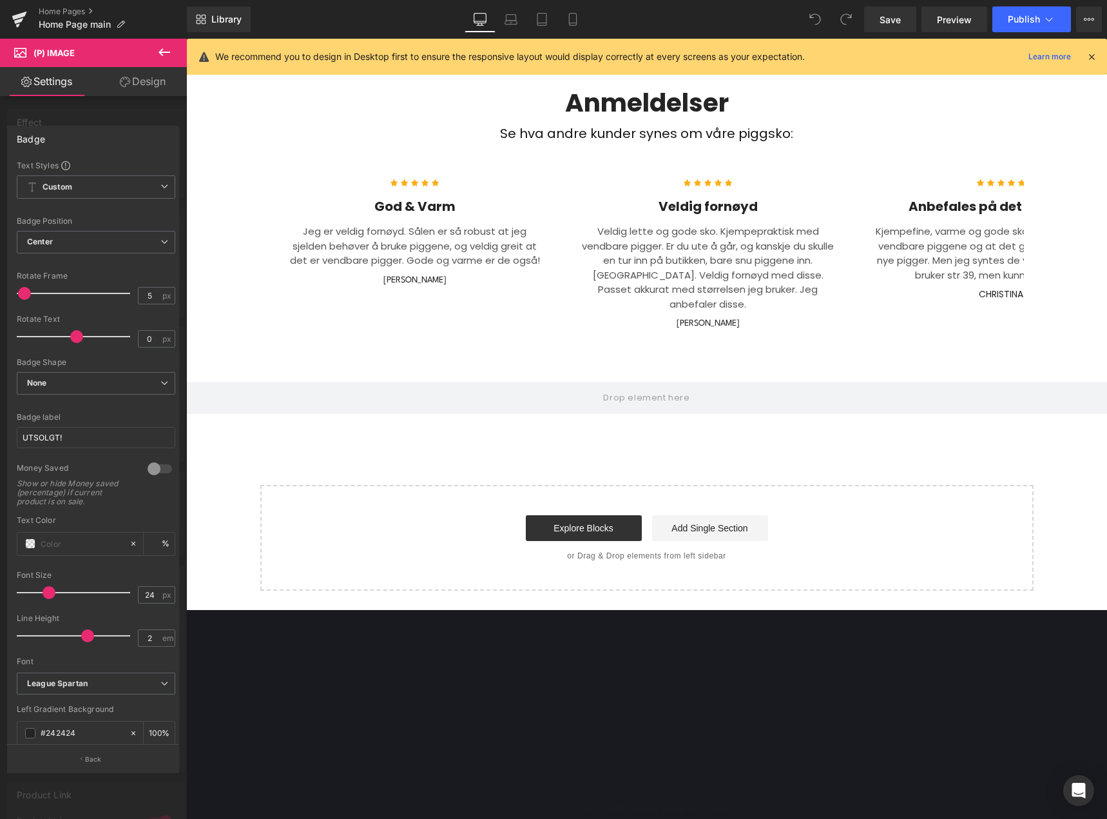
scroll to position [1537, 0]
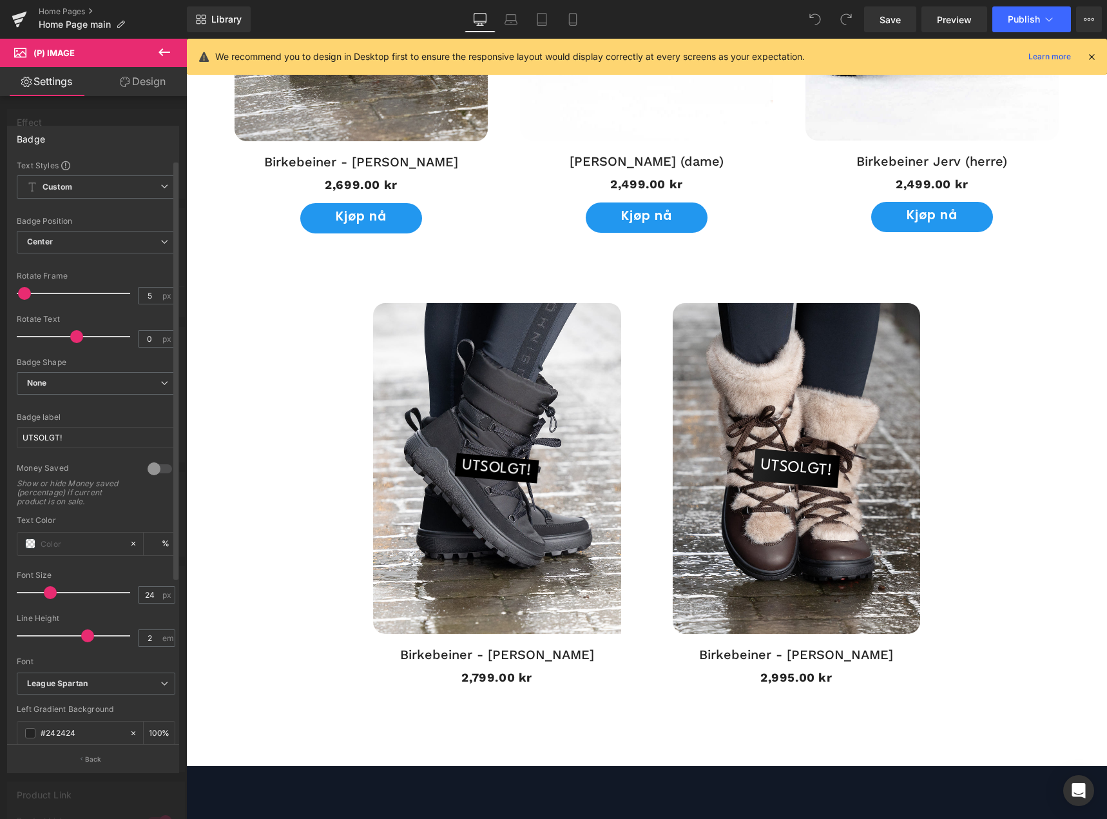
click at [46, 595] on span at bounding box center [50, 592] width 13 height 13
